Goal: Task Accomplishment & Management: Manage account settings

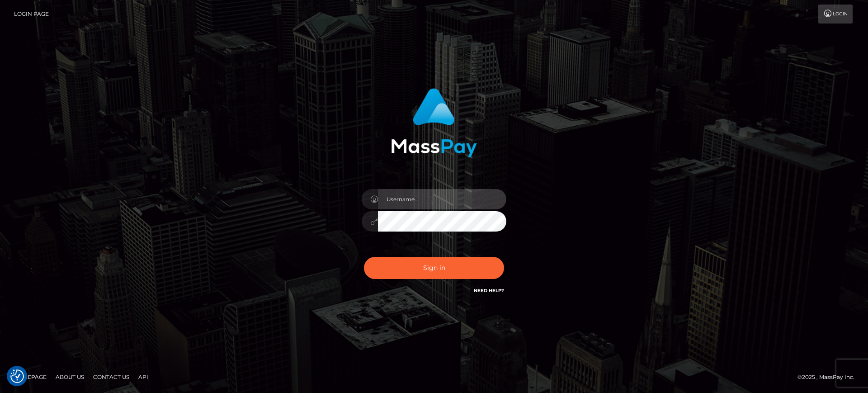
click at [426, 196] on input "text" at bounding box center [442, 199] width 128 height 20
type input "[PERSON_NAME].k"
click at [406, 196] on input "text" at bounding box center [442, 199] width 128 height 20
type input "[PERSON_NAME].k"
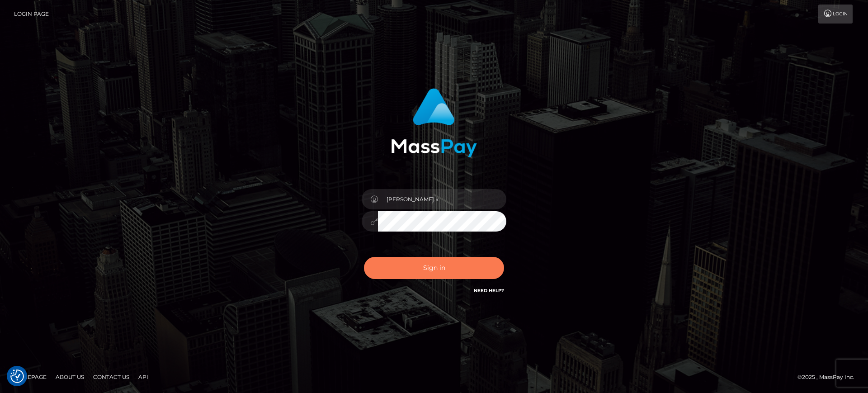
click at [417, 268] on button "Sign in" at bounding box center [434, 268] width 140 height 22
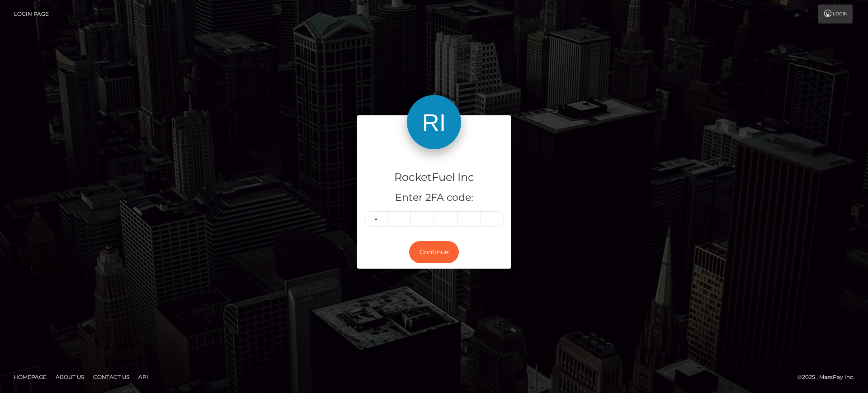
type input "7"
type input "1"
type input "5"
type input "9"
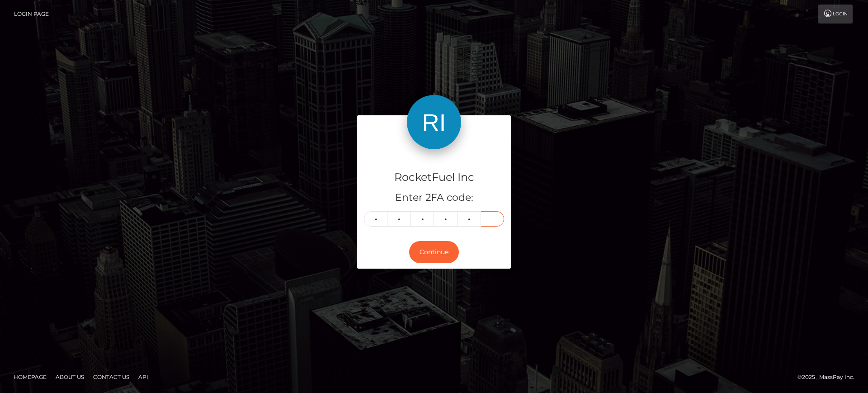
type input "9"
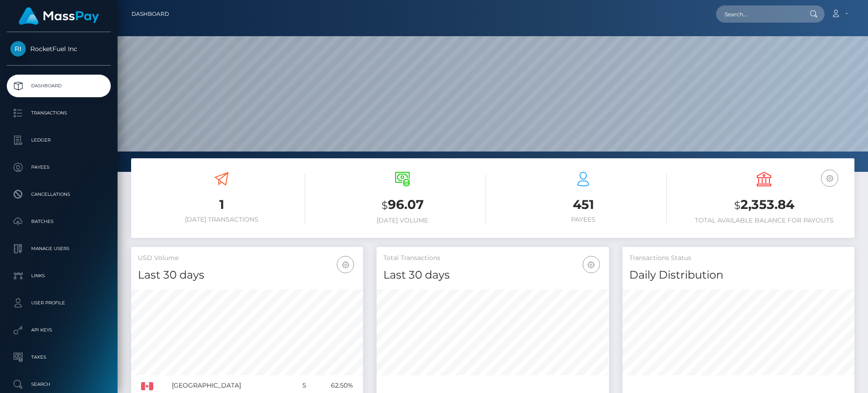
scroll to position [161, 232]
